Goal: Transaction & Acquisition: Purchase product/service

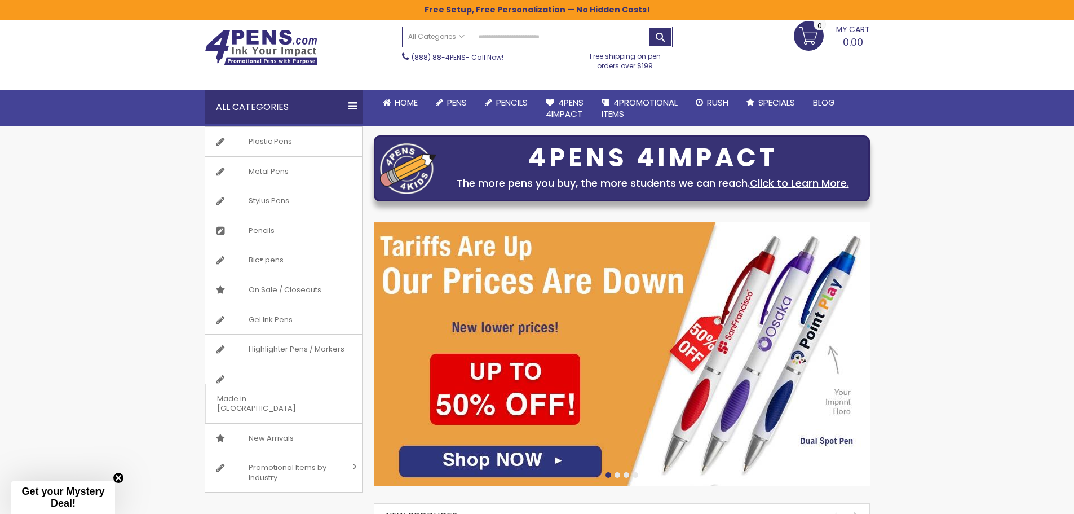
scroll to position [56, 0]
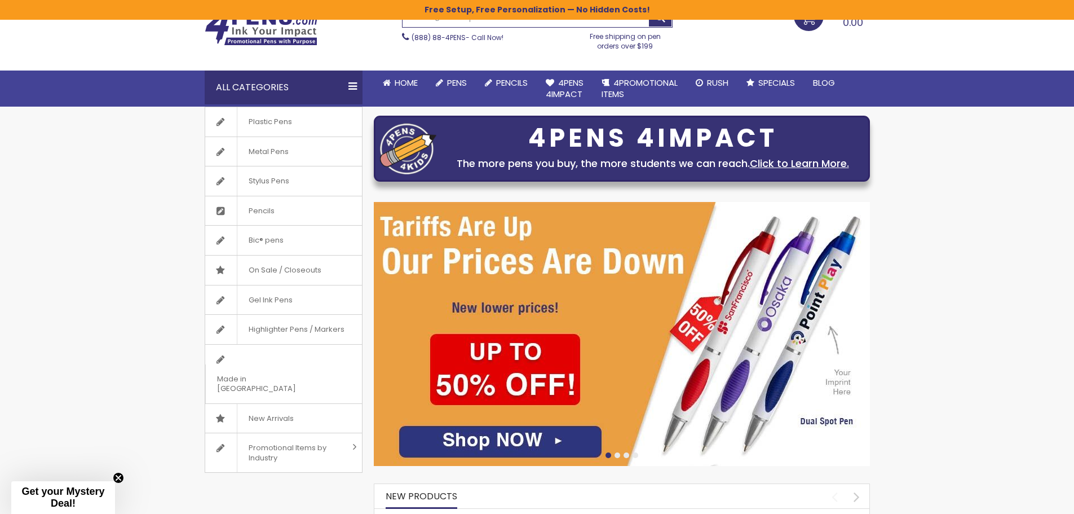
click at [343, 285] on link "Gel Ink Pens" at bounding box center [283, 299] width 157 height 29
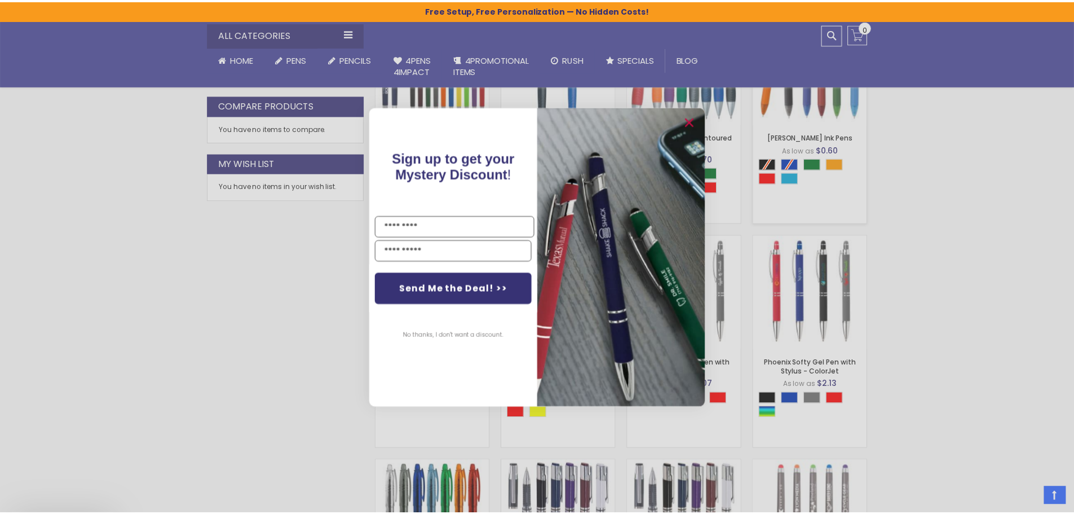
scroll to position [620, 0]
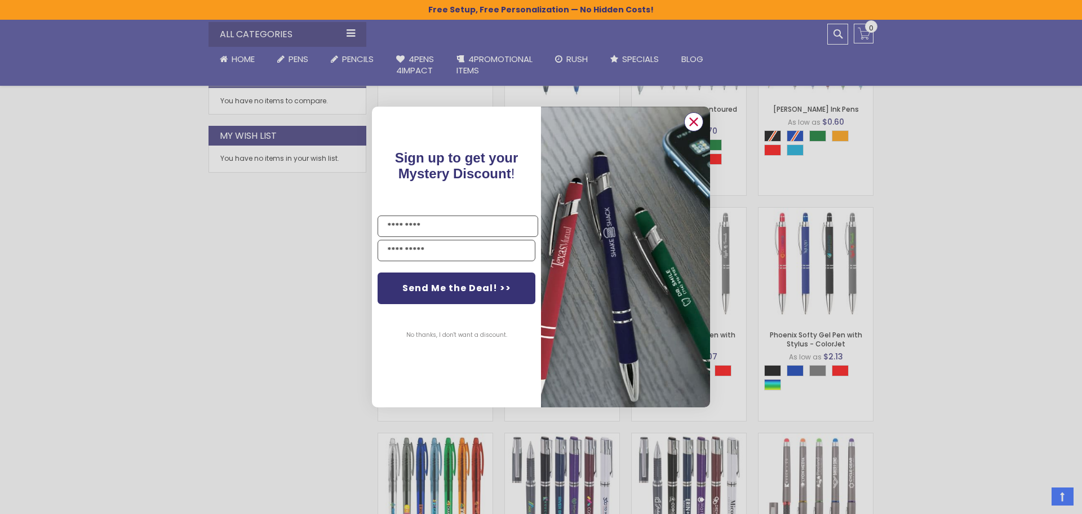
click at [692, 116] on circle "Close dialog" at bounding box center [693, 121] width 17 height 17
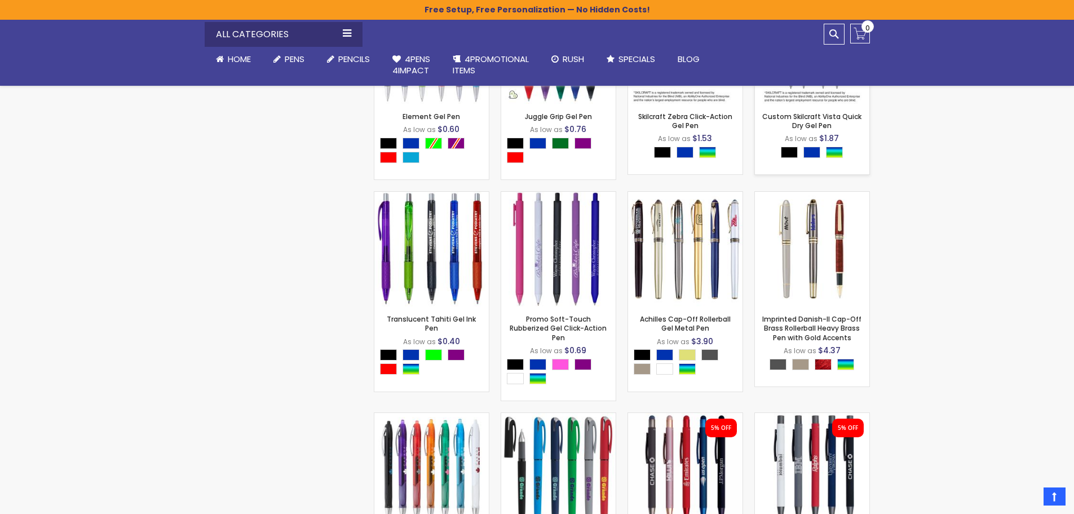
scroll to position [2368, 0]
